Goal: Task Accomplishment & Management: Use online tool/utility

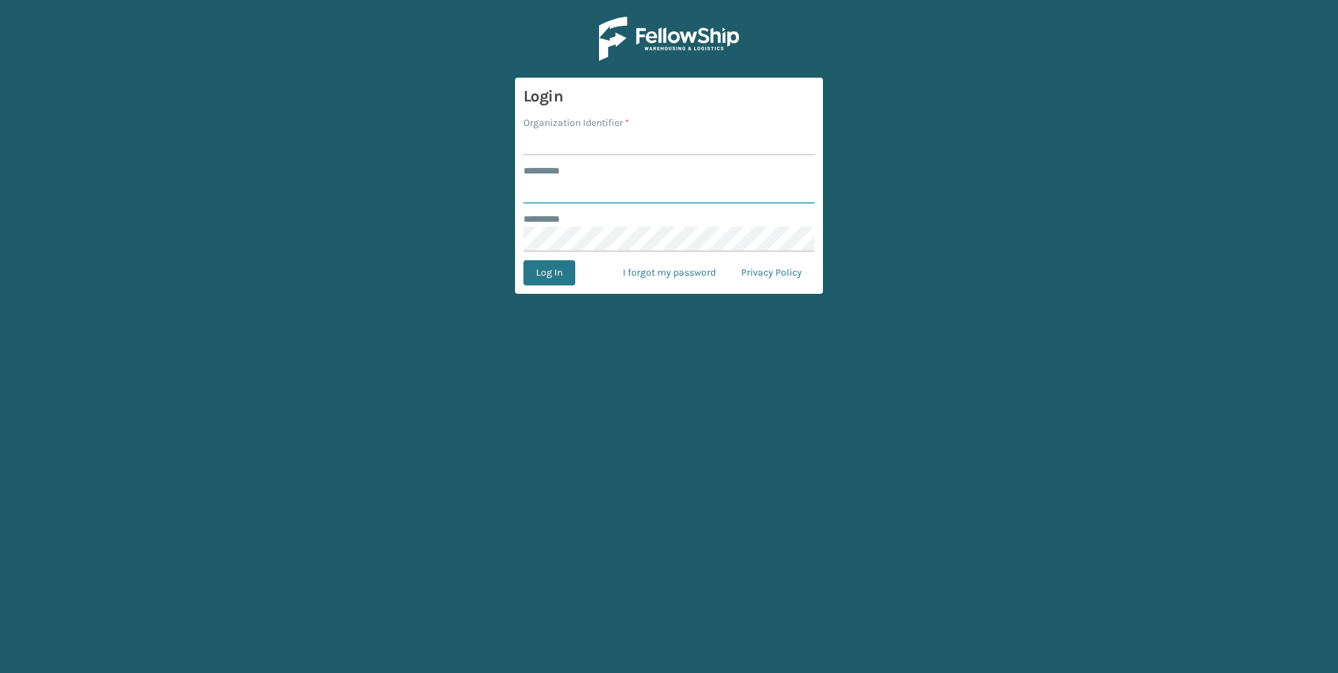
type input "***"
click at [614, 157] on form "Login Organization Identifier * ******** * *** ******** * Log In I forgot my pa…" at bounding box center [669, 186] width 308 height 216
click at [617, 148] on input "Organization Identifier *" at bounding box center [668, 142] width 291 height 25
type input "Fellowship - West"
click at [563, 279] on button "Log In" at bounding box center [549, 272] width 52 height 25
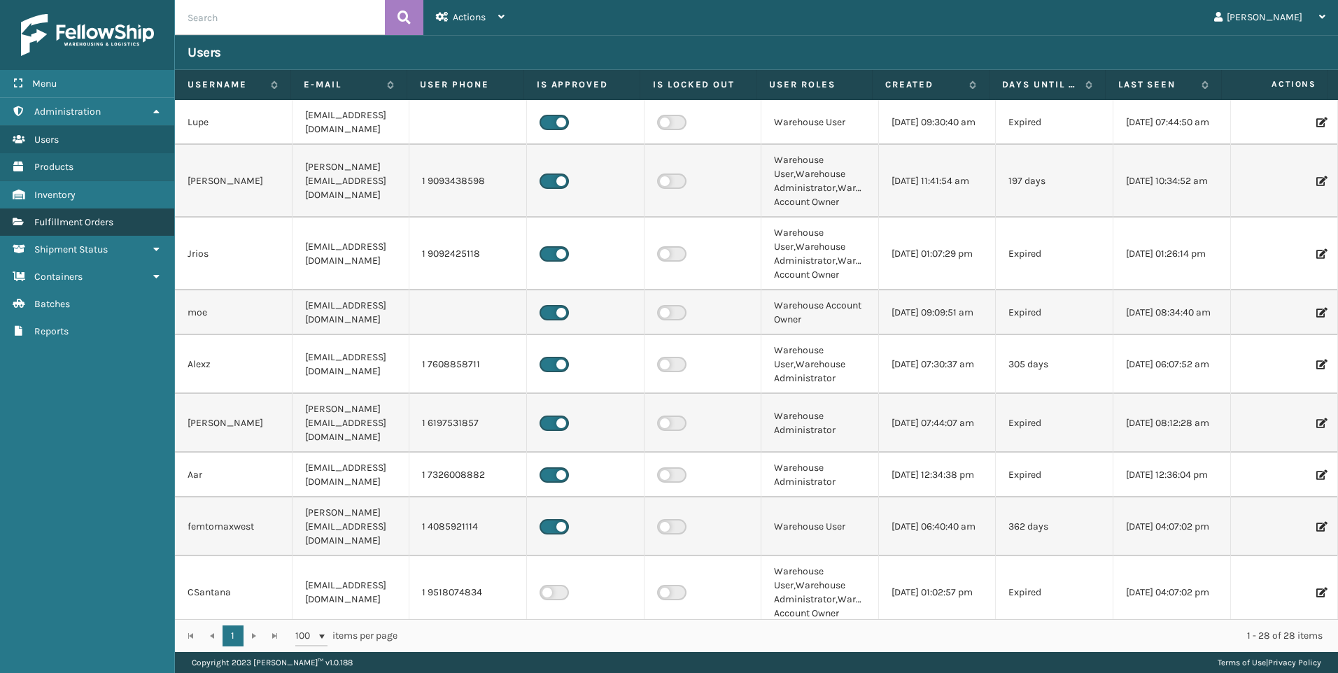
click at [112, 226] on span "Fulfillment Orders" at bounding box center [73, 222] width 79 height 12
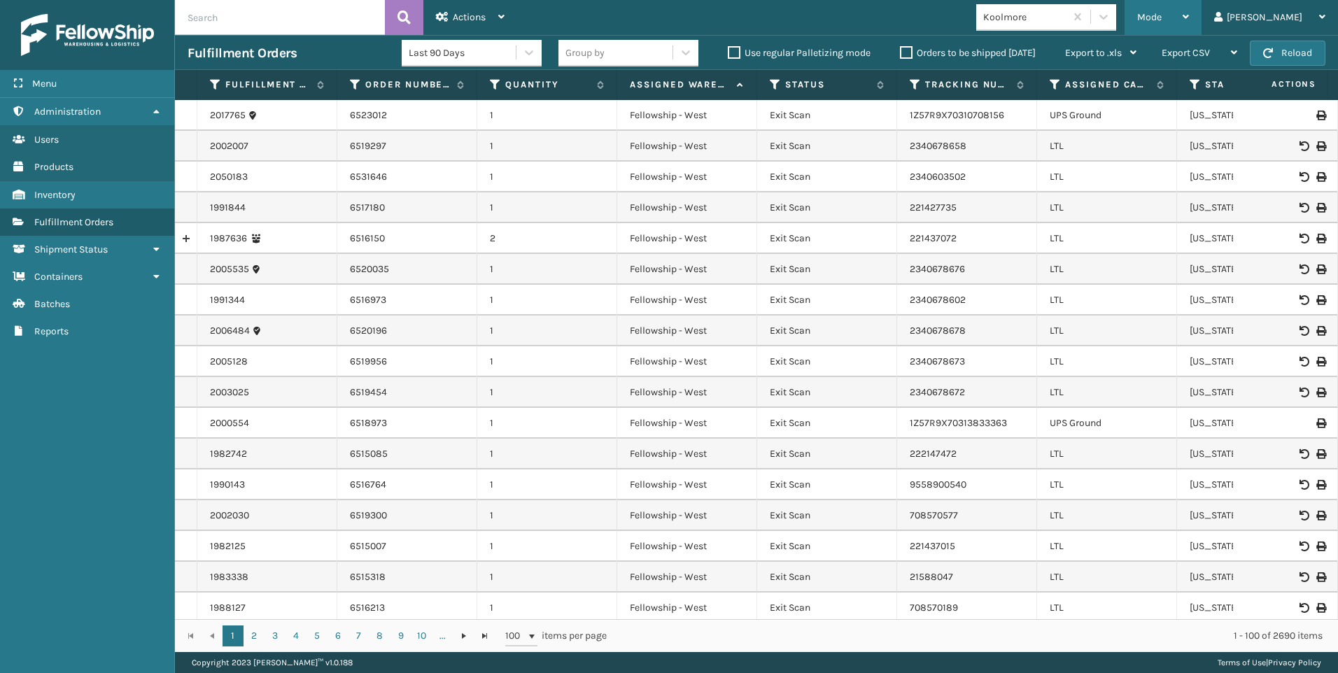
click at [1162, 22] on span "Mode" at bounding box center [1149, 17] width 24 height 12
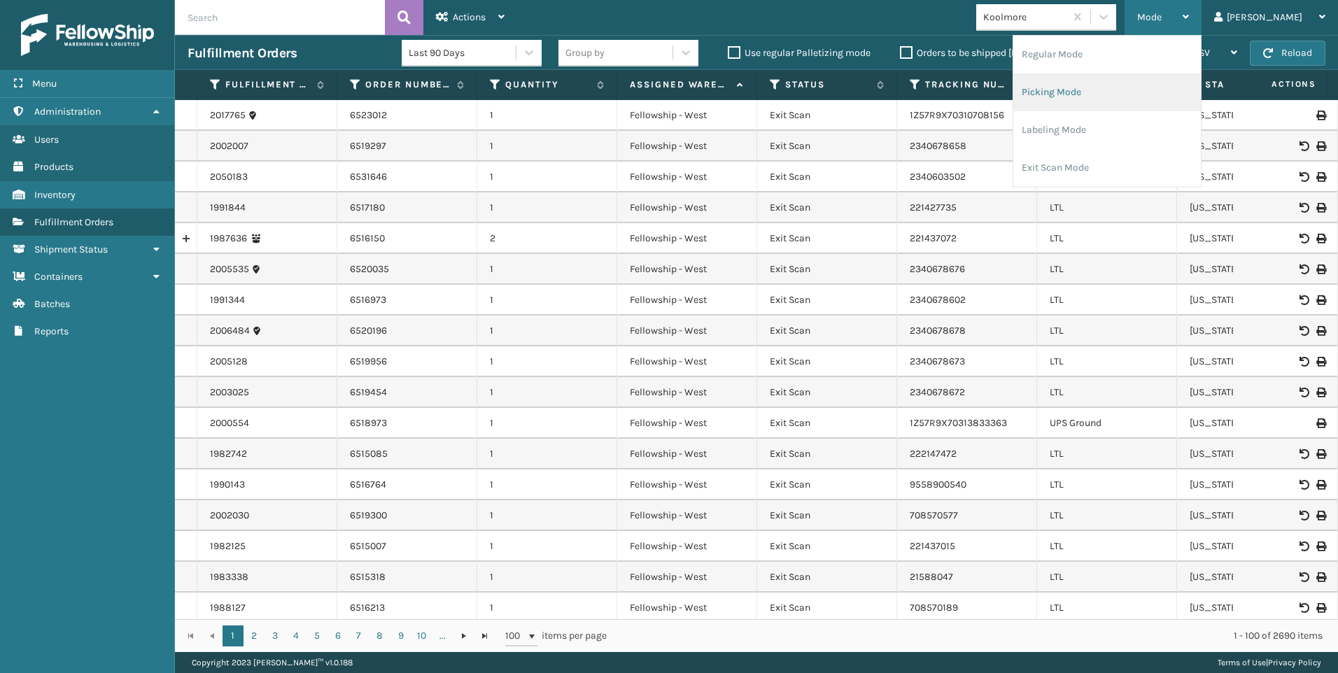
click at [1160, 85] on li "Picking Mode" at bounding box center [1107, 92] width 188 height 38
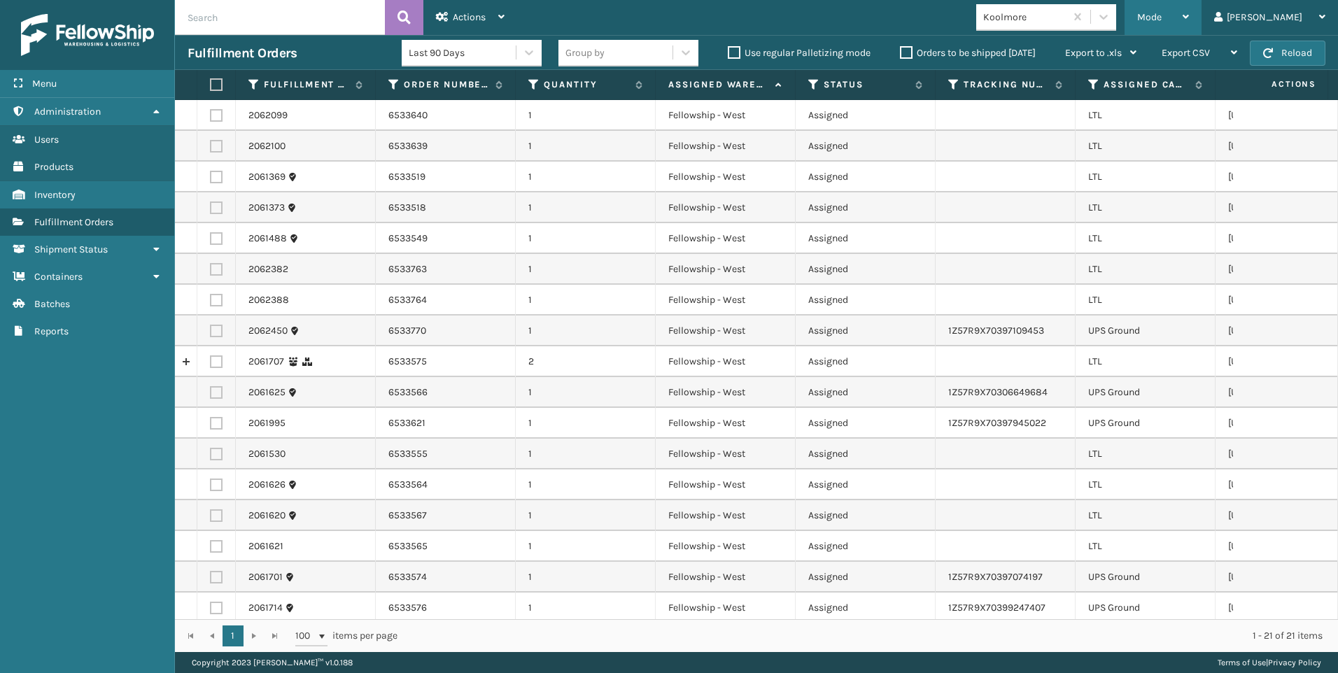
click at [1189, 27] on div "Mode" at bounding box center [1163, 17] width 52 height 35
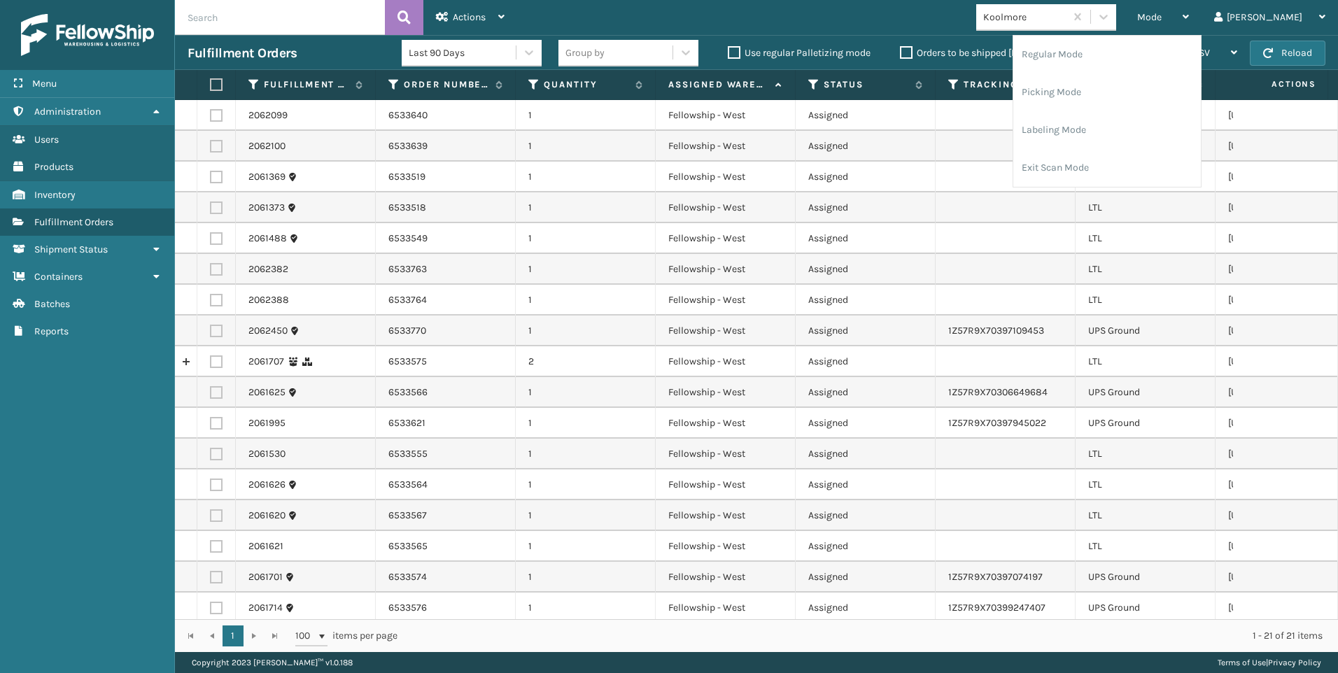
click at [1099, 30] on div "Koolmore" at bounding box center [1046, 17] width 140 height 27
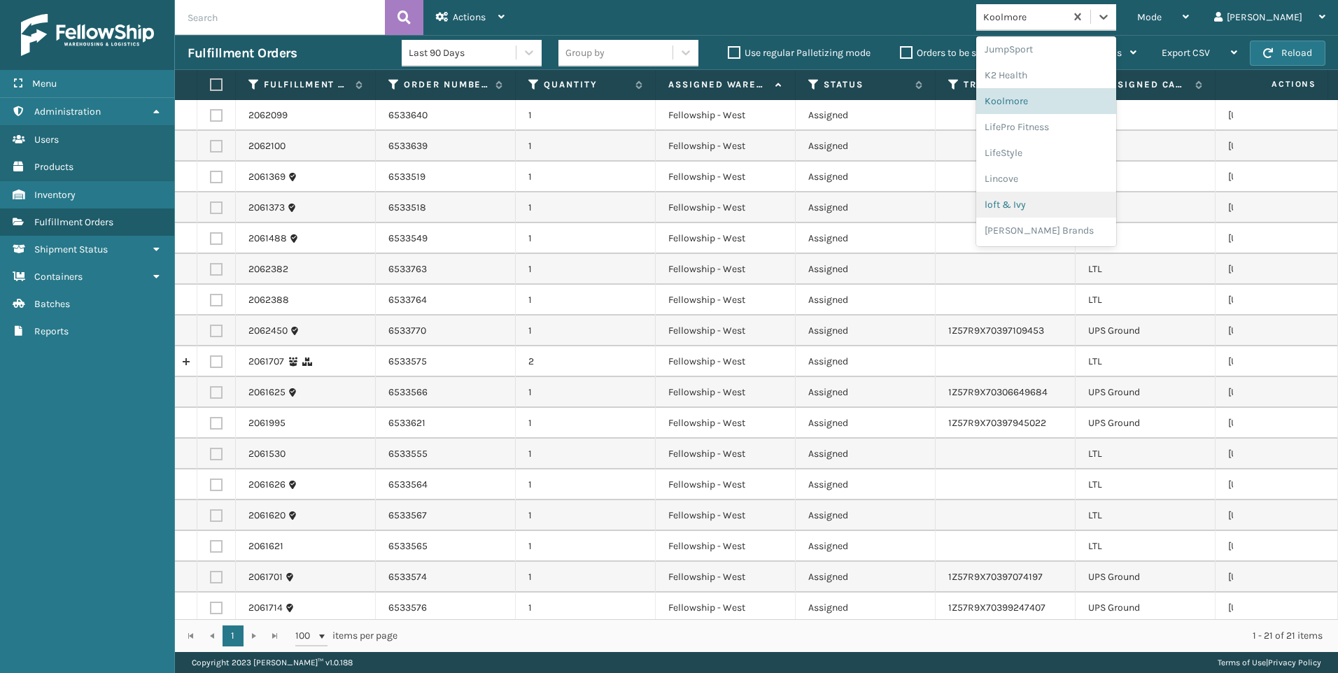
scroll to position [653, 0]
click at [1116, 222] on div "SleepGeekz" at bounding box center [1046, 228] width 140 height 26
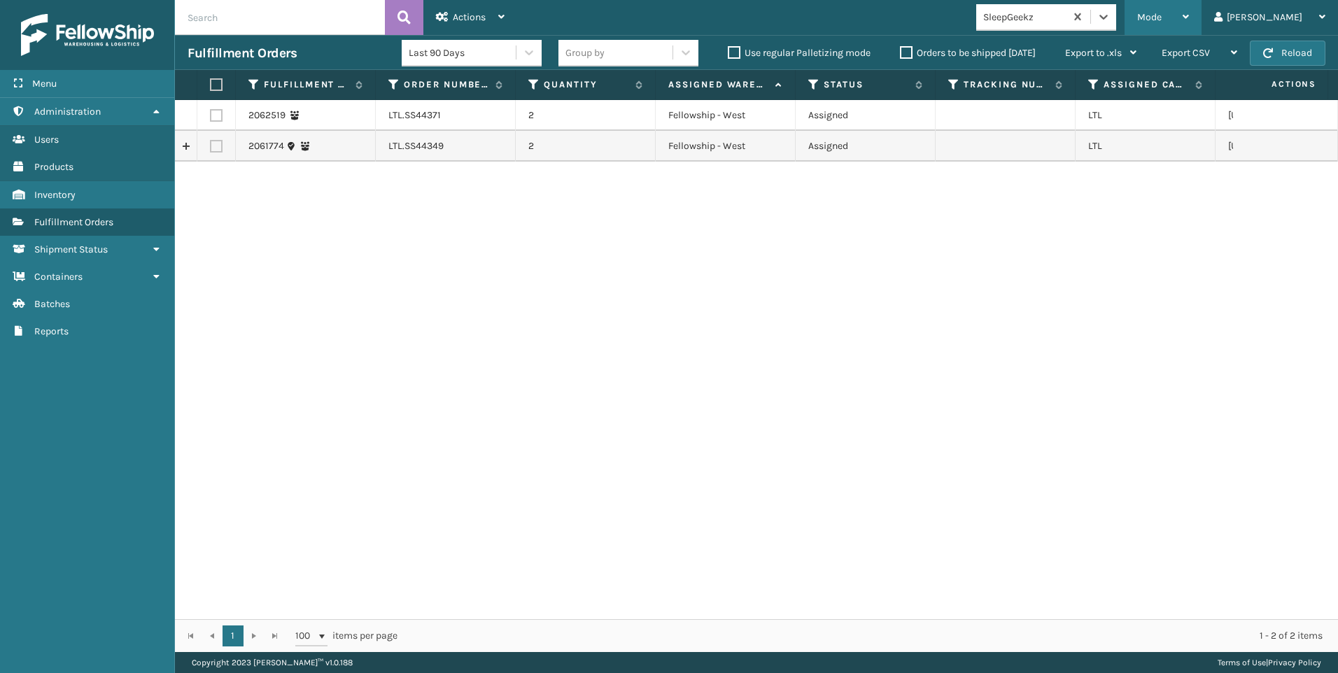
click at [1189, 30] on div "Mode" at bounding box center [1163, 17] width 52 height 35
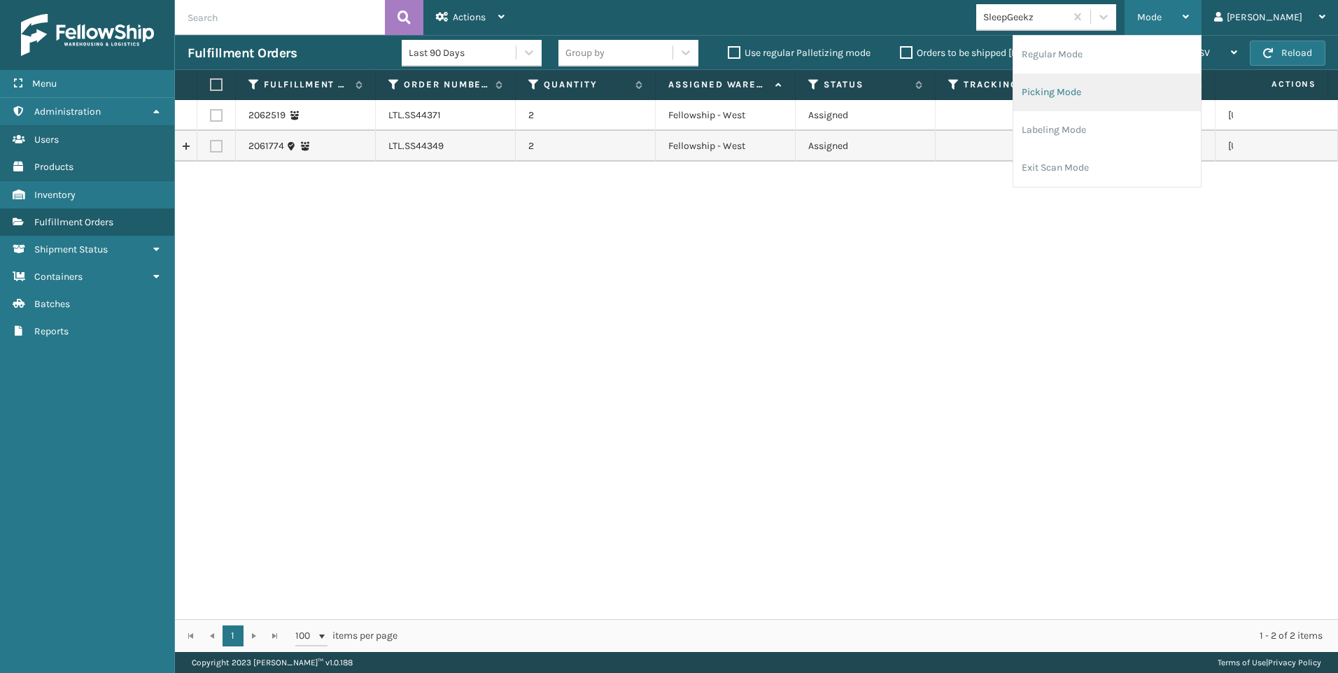
click at [1124, 92] on li "Picking Mode" at bounding box center [1107, 92] width 188 height 38
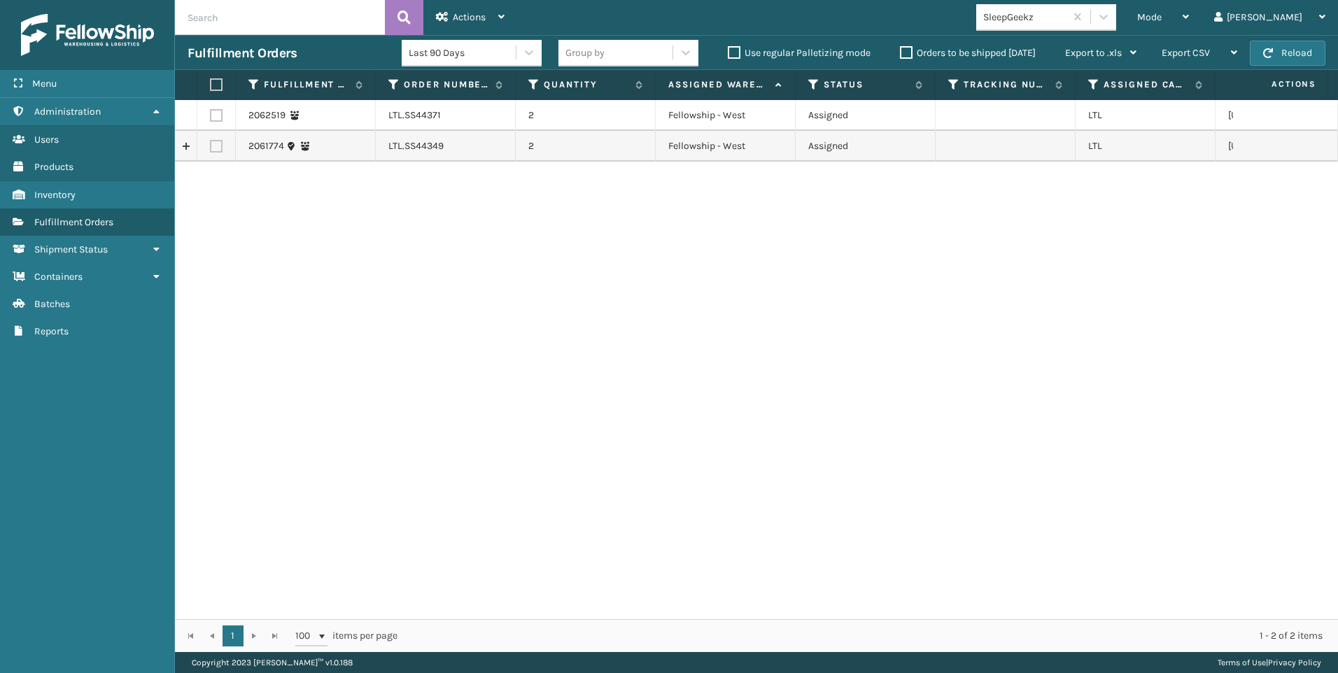
drag, startPoint x: 212, startPoint y: 110, endPoint x: 213, endPoint y: 129, distance: 18.9
click at [213, 111] on label at bounding box center [216, 115] width 13 height 13
click at [211, 111] on input "checkbox" at bounding box center [210, 113] width 1 height 9
checkbox input "true"
click at [222, 143] on label at bounding box center [216, 146] width 13 height 13
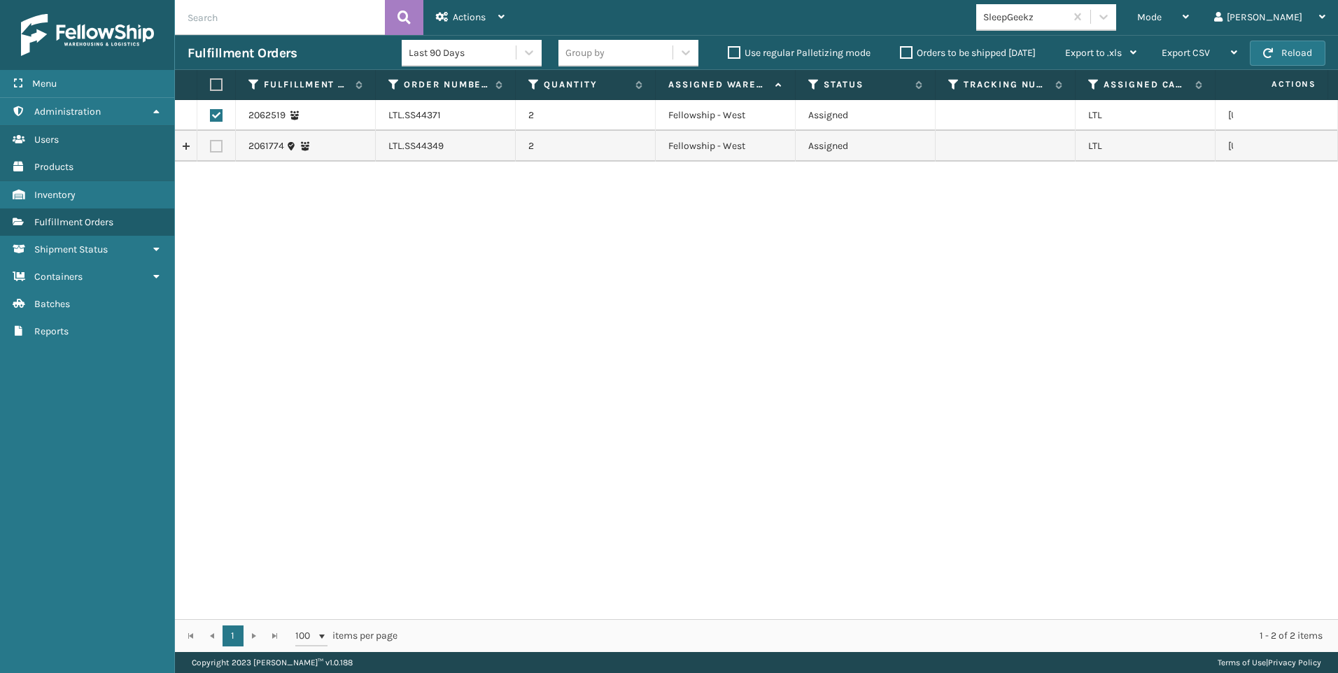
click at [211, 143] on input "checkbox" at bounding box center [210, 144] width 1 height 9
checkbox input "true"
click at [505, 12] on div "Actions Settings Remove All Filters Export Labels Create Picking Batch" at bounding box center [470, 17] width 94 height 35
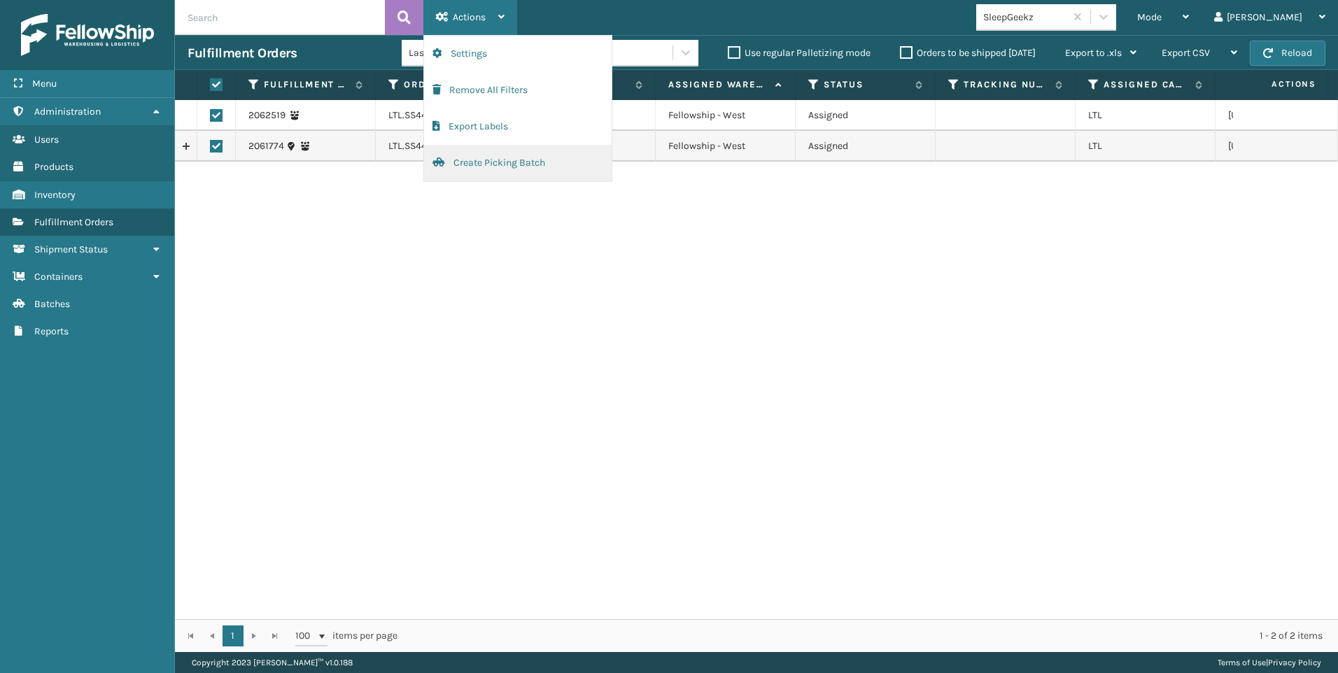
click at [499, 158] on button "Create Picking Batch" at bounding box center [518, 163] width 188 height 36
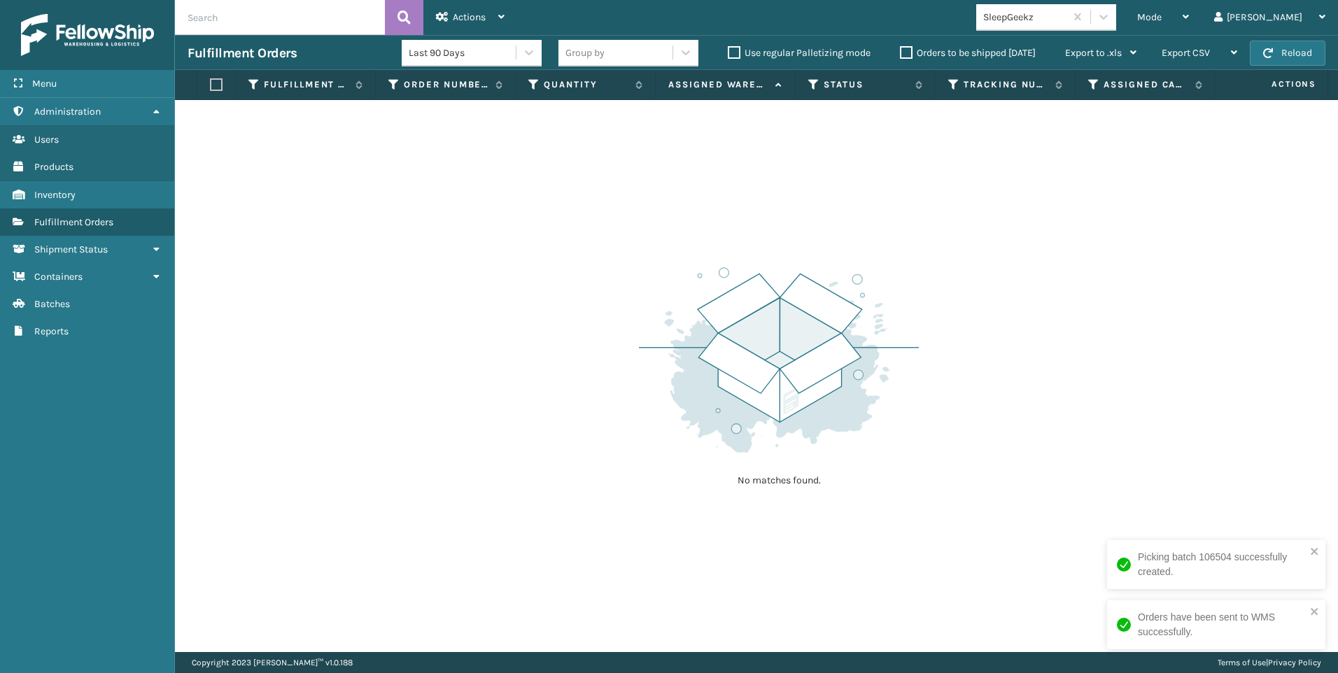
click at [1067, 18] on div "SleepGeekz" at bounding box center [1024, 17] width 83 height 15
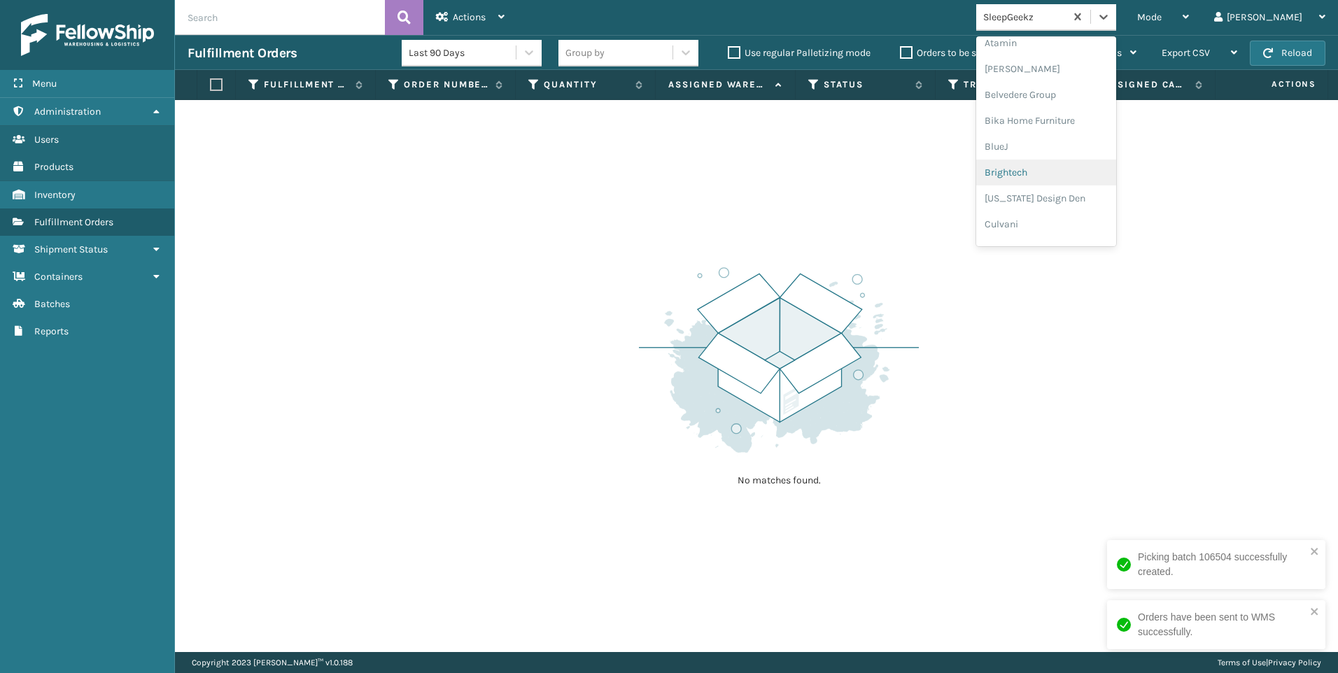
scroll to position [210, 0]
click at [737, 171] on div "No matches found." at bounding box center [756, 376] width 1163 height 552
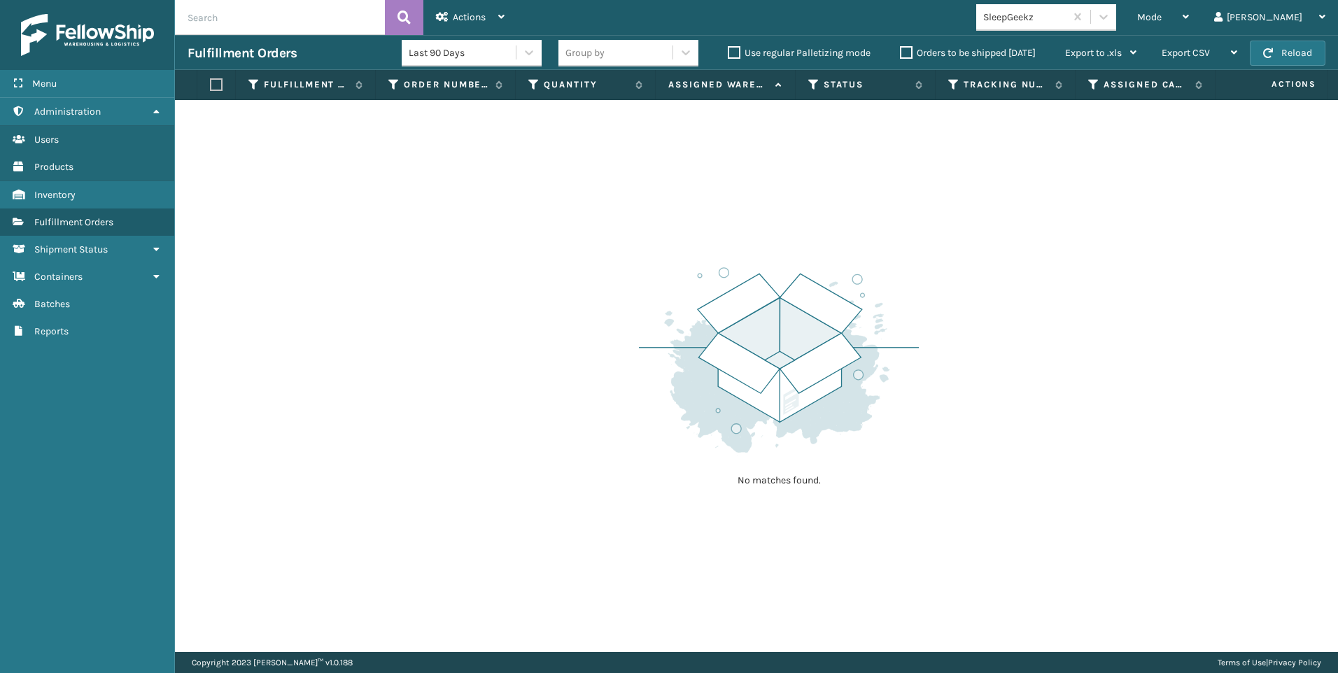
click at [1065, 28] on div "SleepGeekz" at bounding box center [1020, 17] width 89 height 23
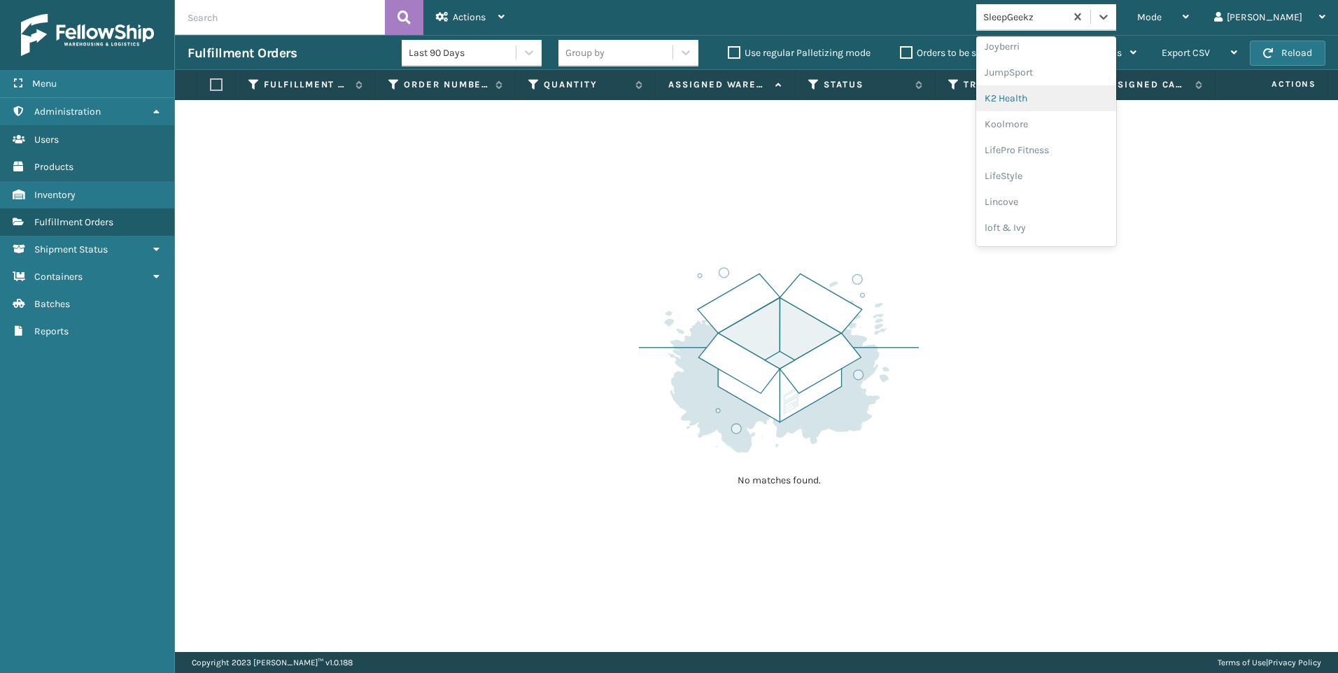
scroll to position [443, 0]
click at [1095, 111] on div "Koolmore" at bounding box center [1046, 101] width 140 height 26
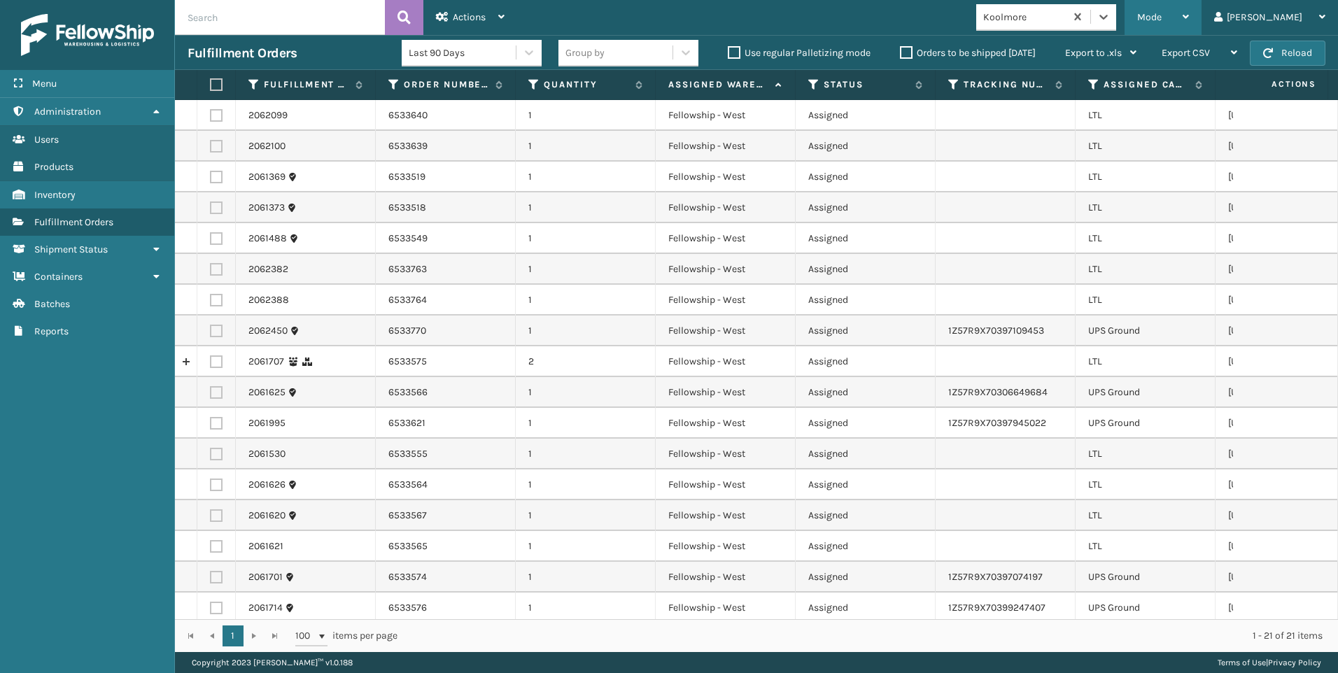
click at [1189, 28] on div "Mode" at bounding box center [1163, 17] width 52 height 35
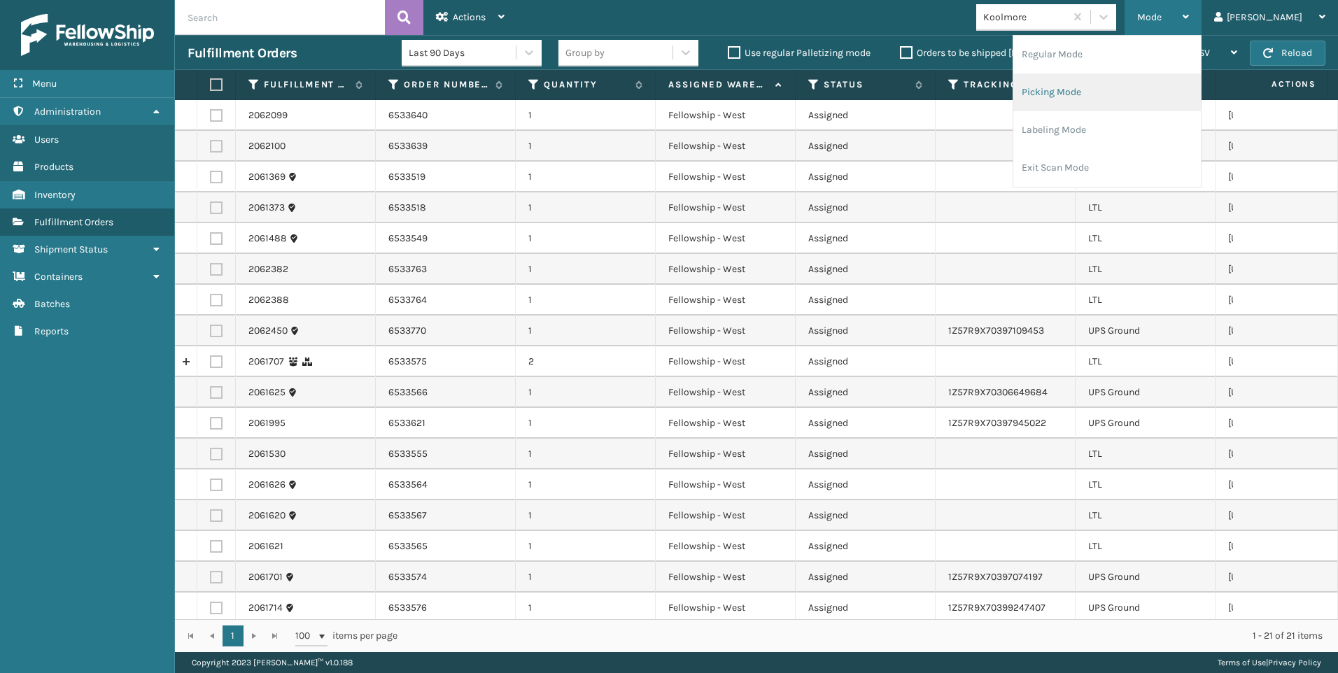
click at [1102, 101] on li "Picking Mode" at bounding box center [1107, 92] width 188 height 38
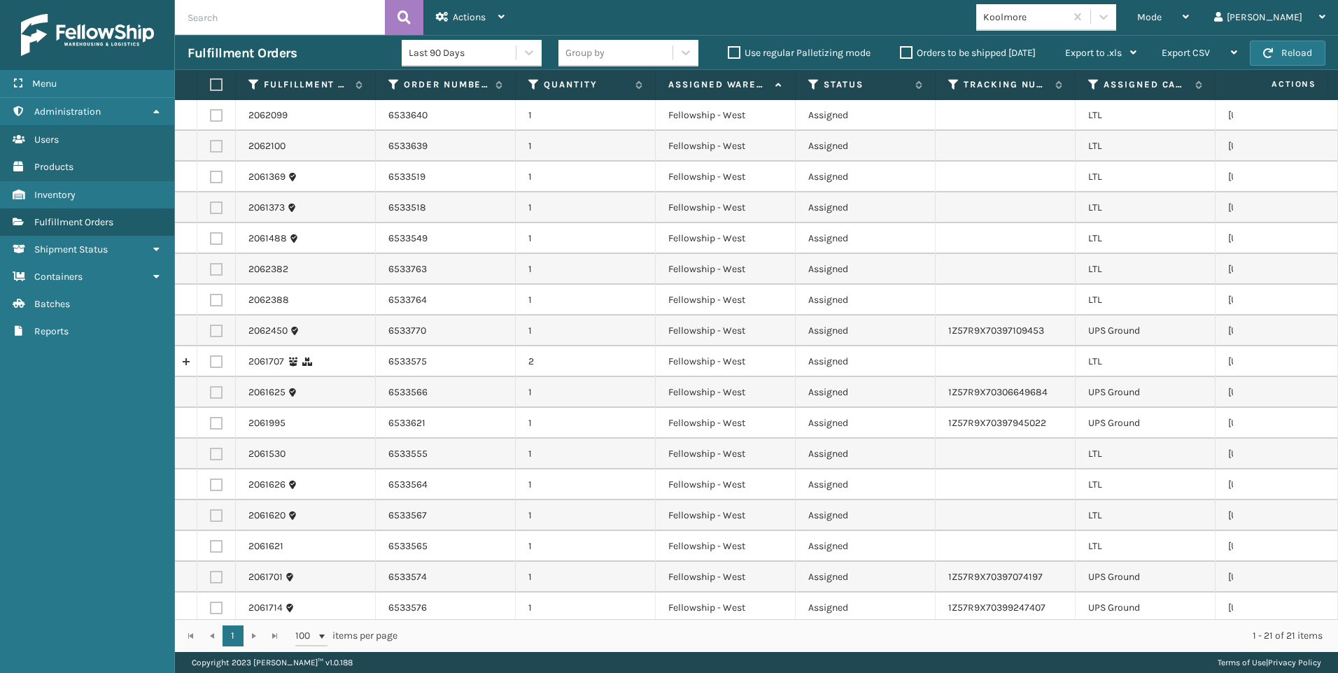
scroll to position [70, 0]
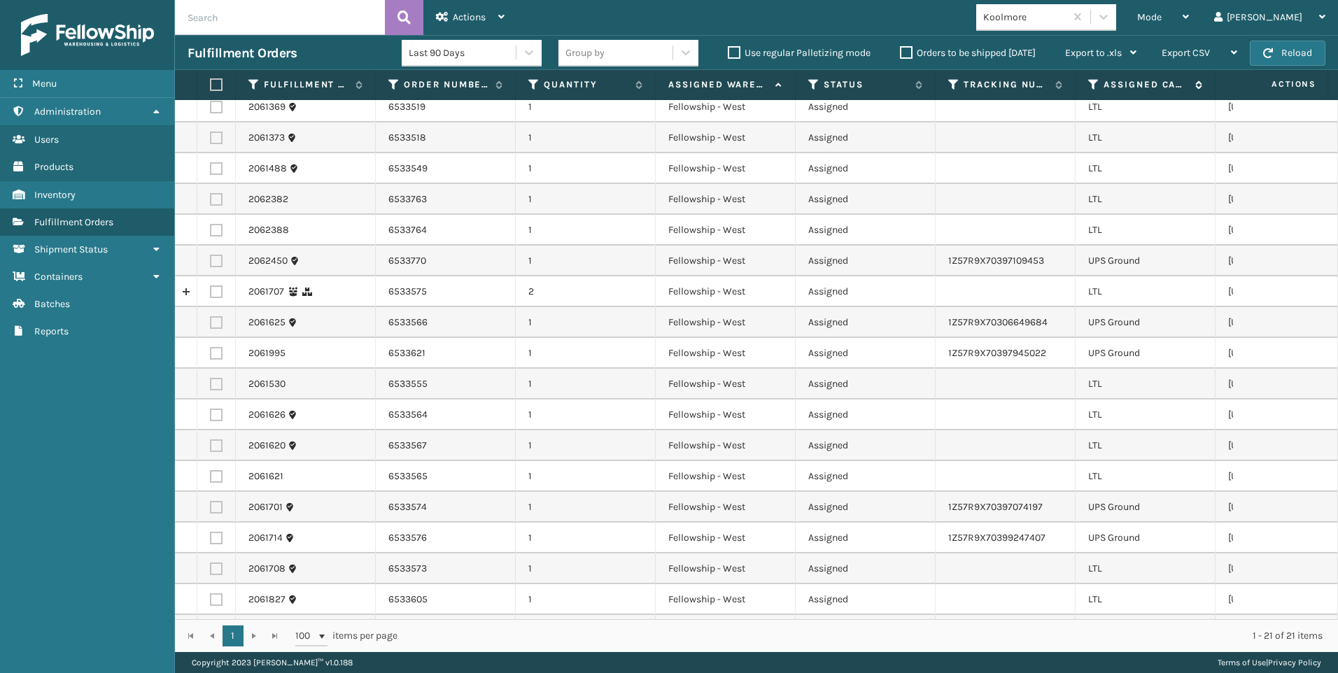
click at [1094, 91] on th "Assigned Carrier Service" at bounding box center [1146, 85] width 140 height 30
click at [1097, 89] on icon at bounding box center [1093, 84] width 11 height 13
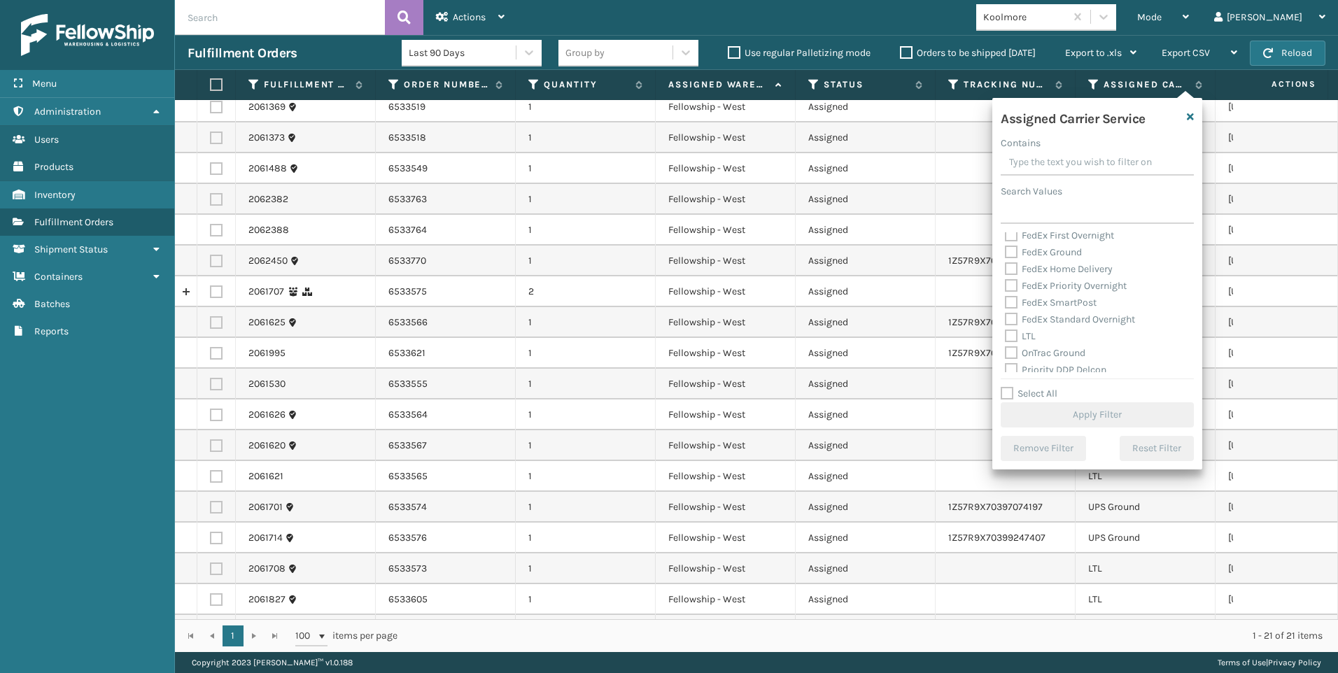
scroll to position [140, 0]
click at [1027, 305] on label "LTL" at bounding box center [1020, 302] width 31 height 12
click at [1006, 303] on input "LTL" at bounding box center [1005, 298] width 1 height 9
checkbox input "true"
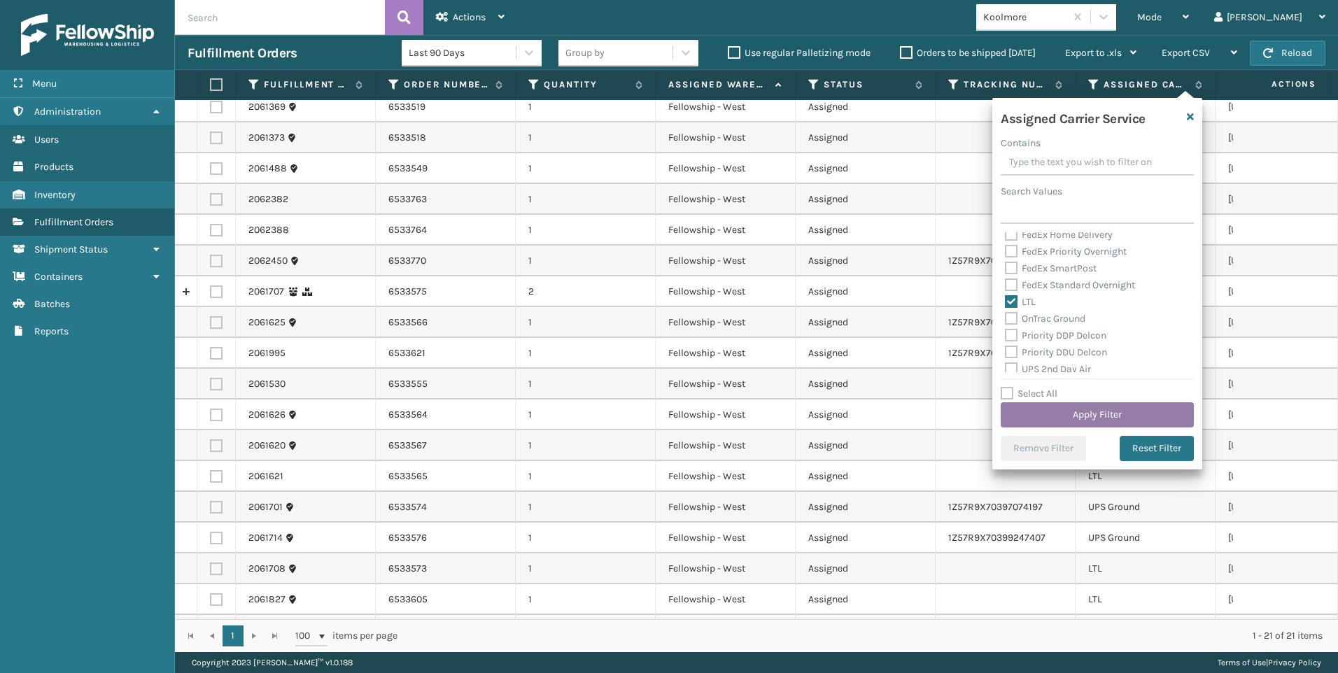
click at [1064, 412] on button "Apply Filter" at bounding box center [1097, 414] width 193 height 25
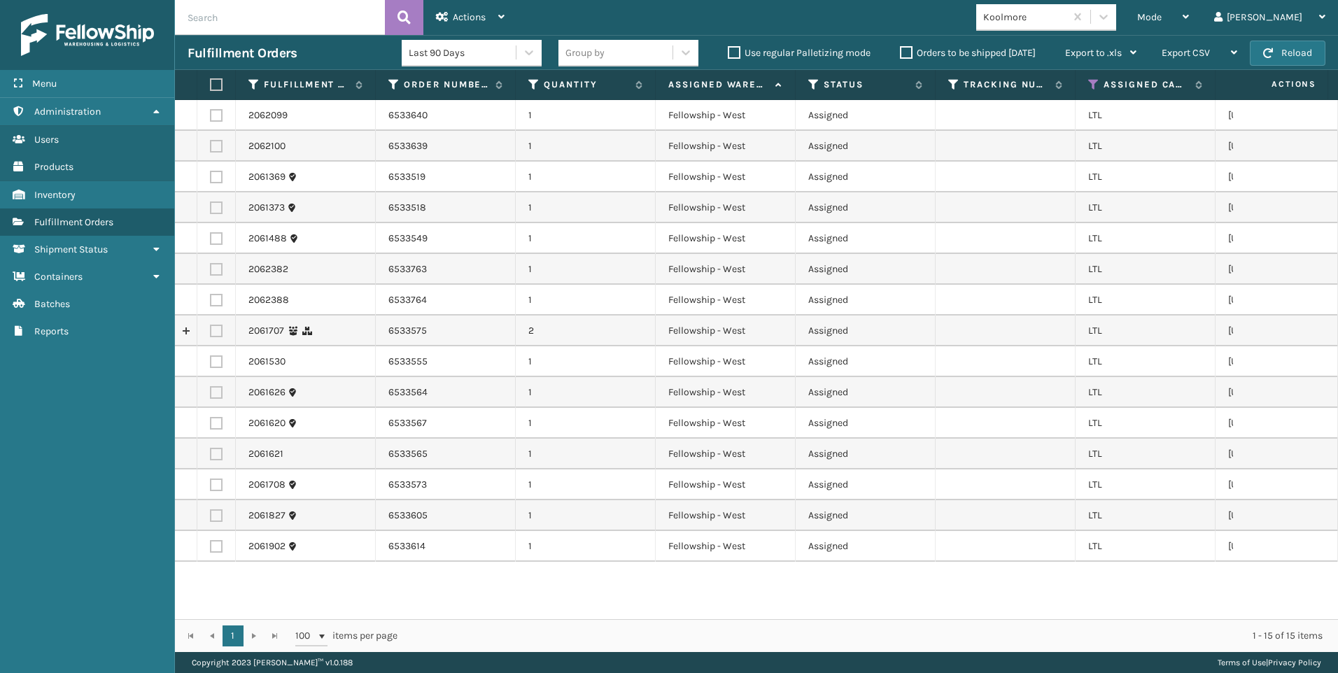
click at [216, 86] on label at bounding box center [214, 84] width 8 height 13
click at [211, 86] on input "checkbox" at bounding box center [210, 84] width 1 height 9
checkbox input "true"
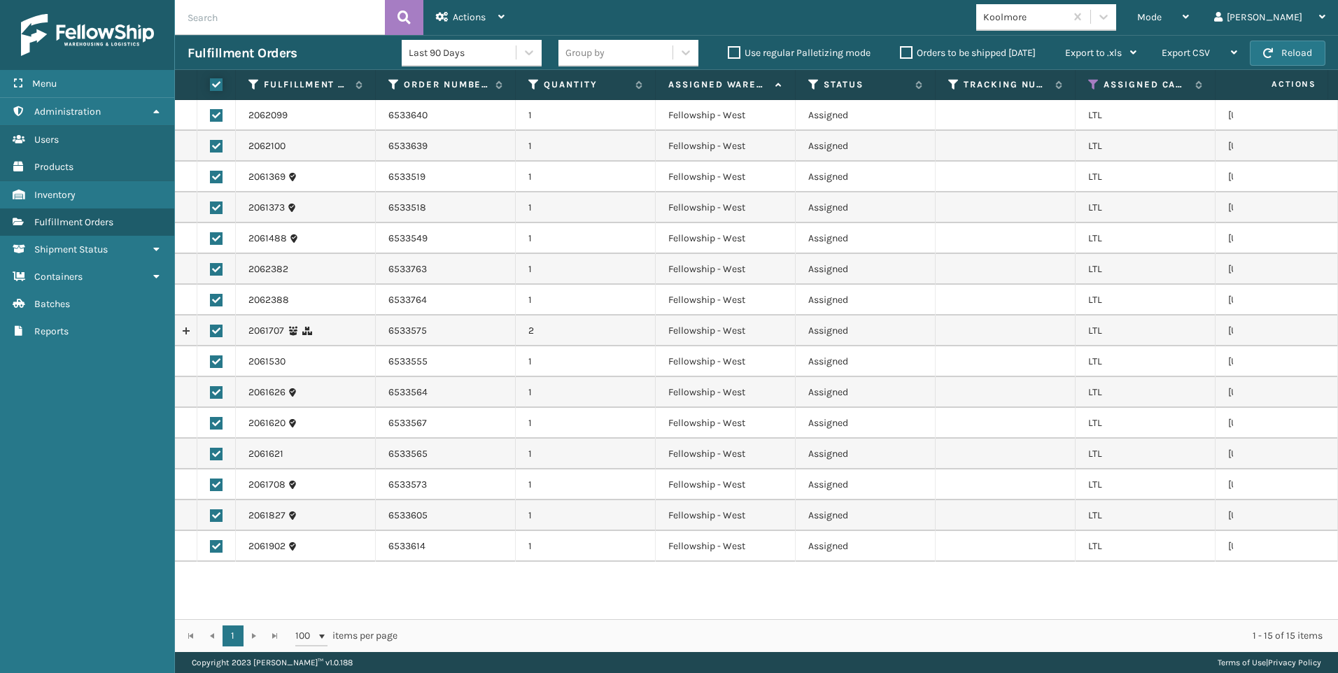
checkbox input "true"
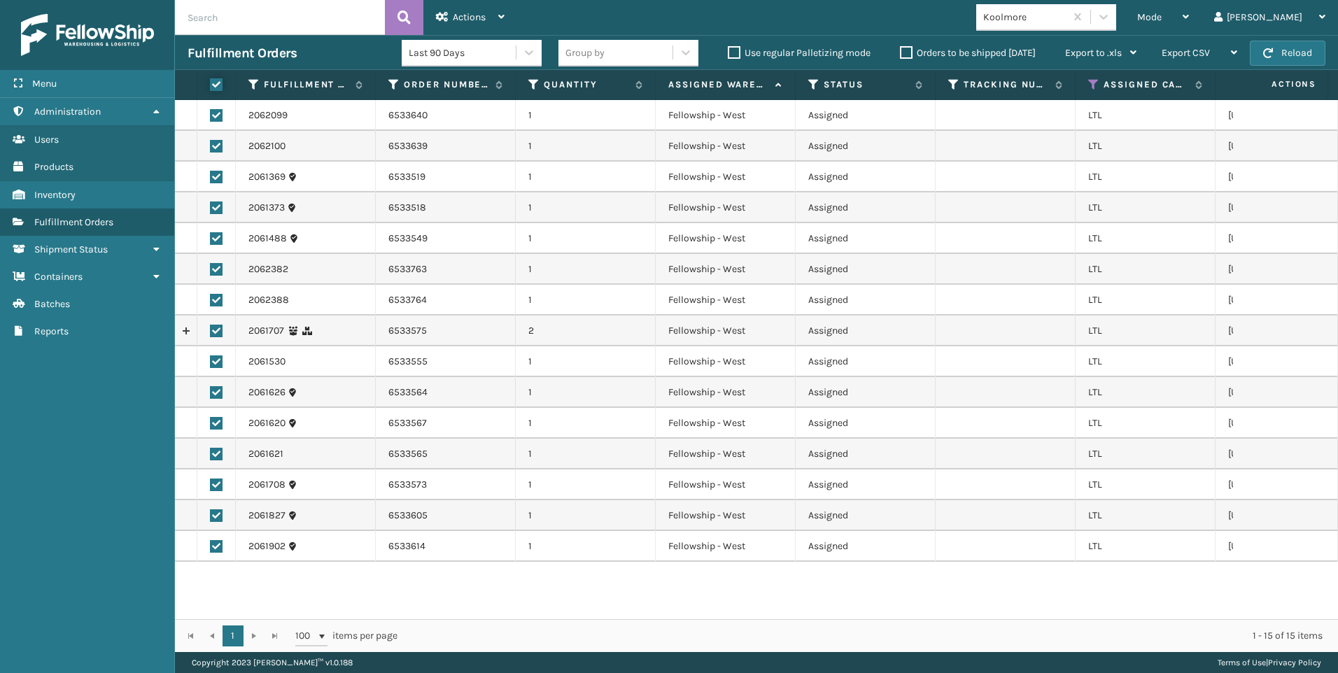
checkbox input "true"
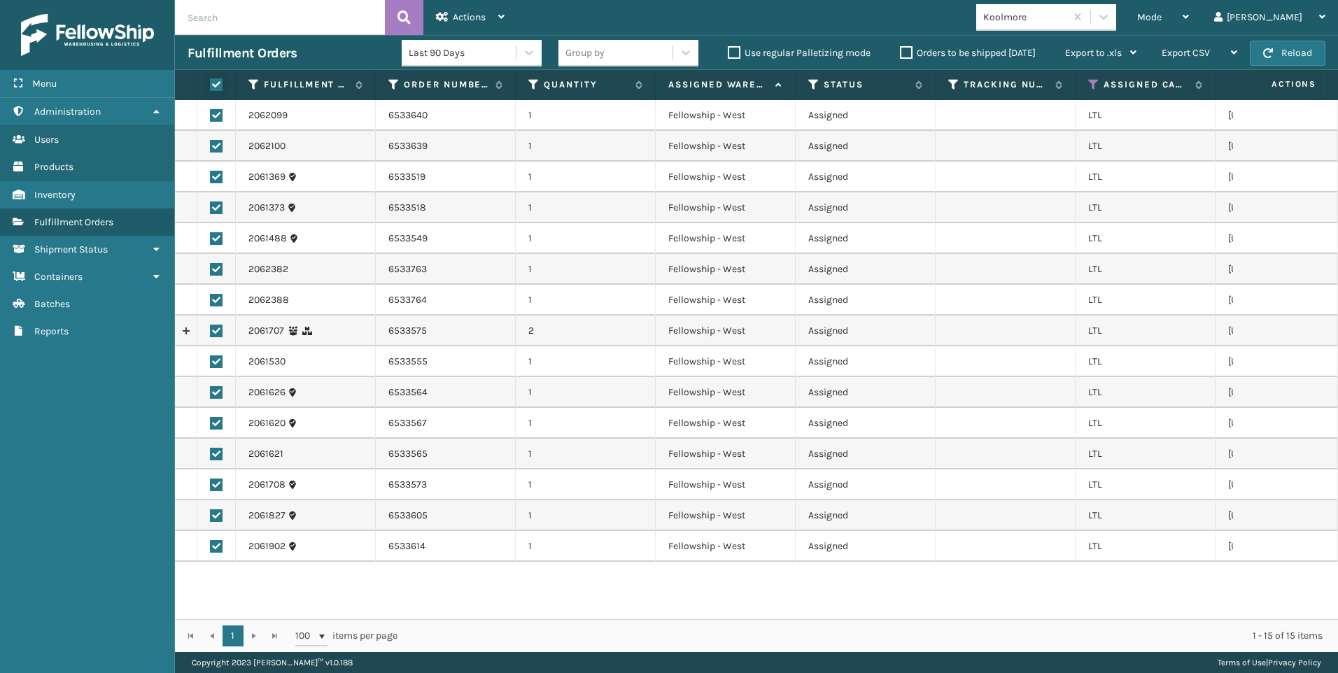
checkbox input "true"
click at [482, 8] on div "Actions" at bounding box center [470, 17] width 69 height 35
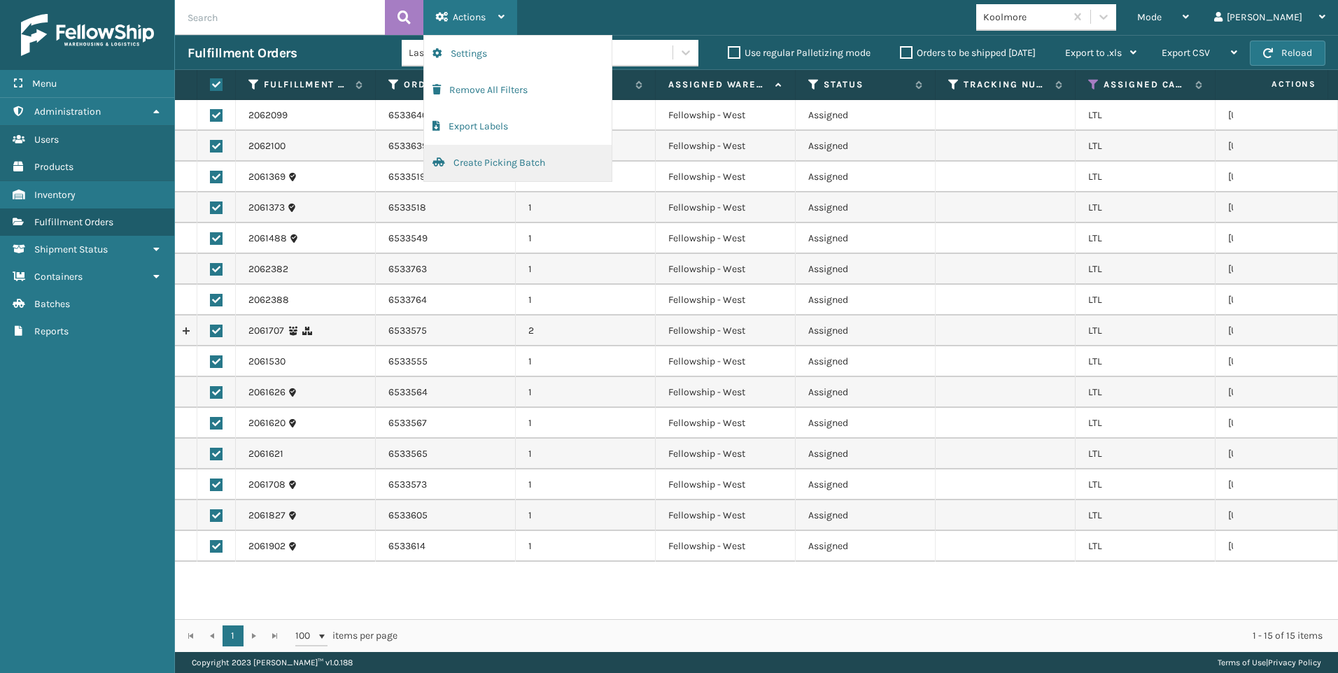
click at [505, 164] on button "Create Picking Batch" at bounding box center [518, 163] width 188 height 36
